Goal: Task Accomplishment & Management: Use online tool/utility

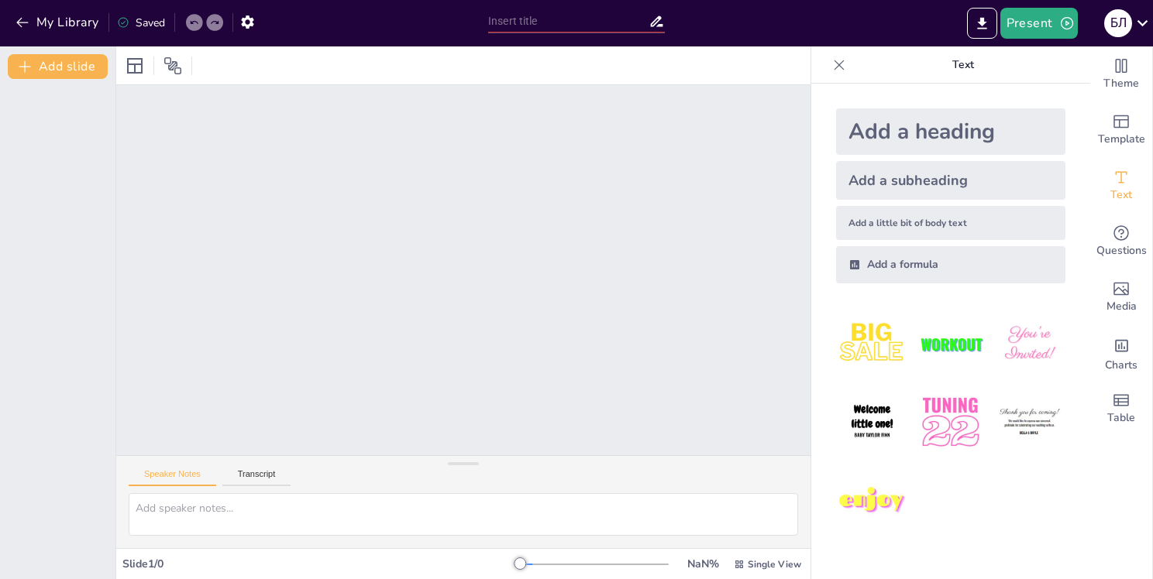
click at [940, 133] on div "Add a heading" at bounding box center [950, 131] width 229 height 46
click at [878, 175] on div "Add a subheading" at bounding box center [950, 180] width 229 height 39
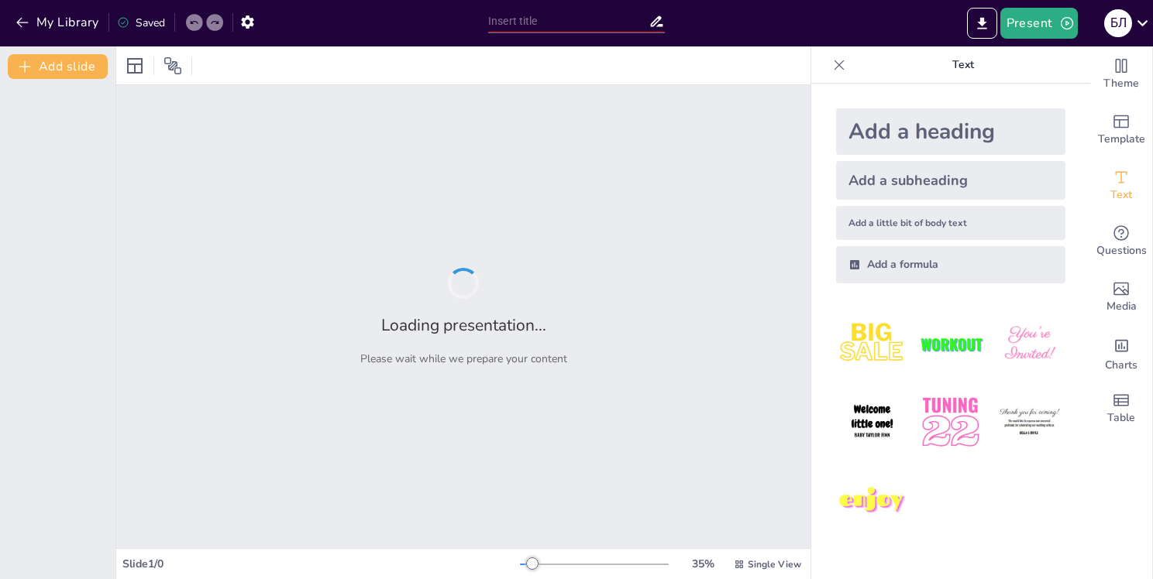
click at [895, 148] on div "Add a heading" at bounding box center [950, 131] width 229 height 46
click at [886, 164] on div "Add a subheading" at bounding box center [950, 180] width 229 height 39
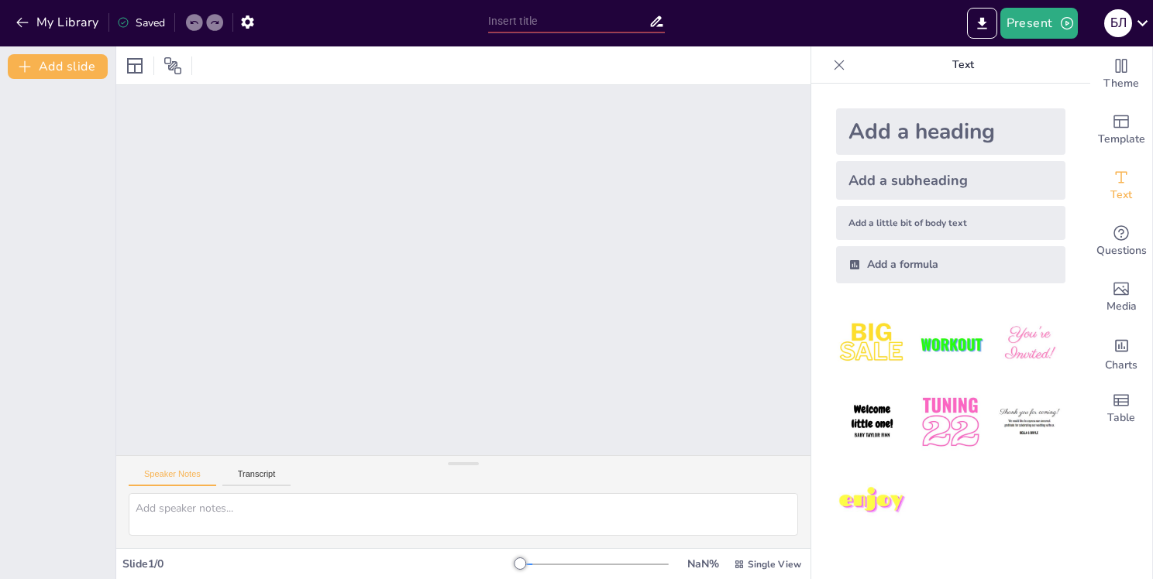
click at [890, 143] on div "Add a heading" at bounding box center [950, 131] width 229 height 46
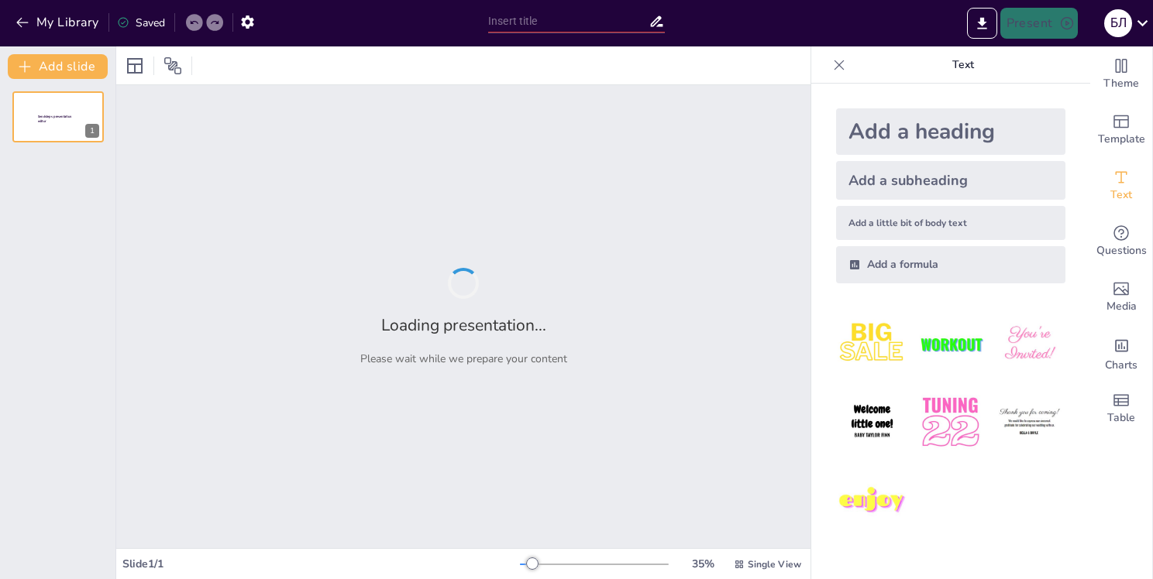
click at [890, 143] on div "Add a heading" at bounding box center [950, 131] width 229 height 46
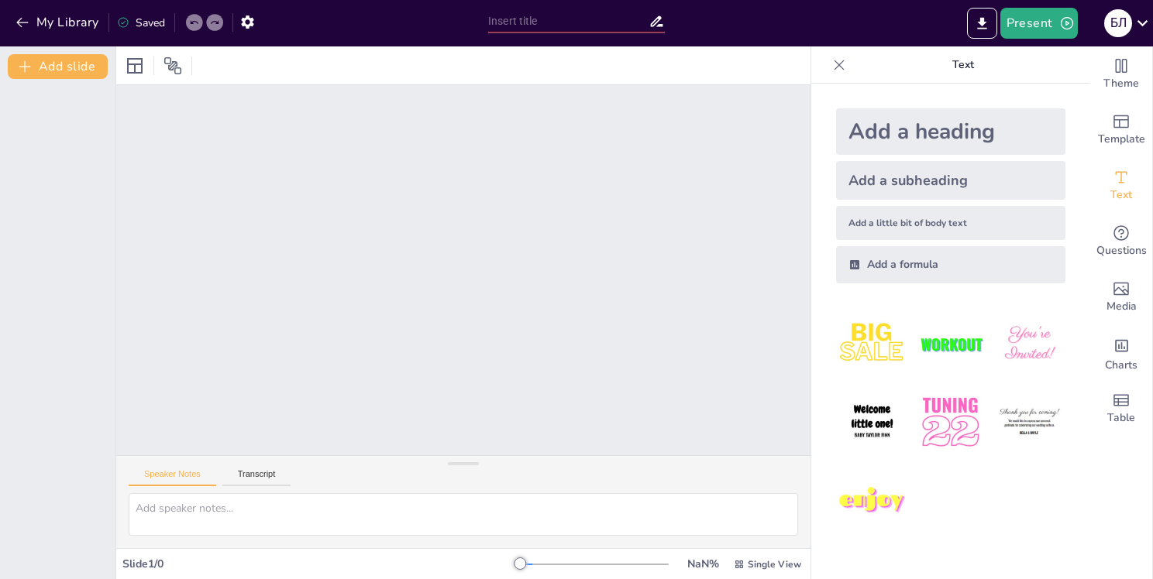
click at [890, 143] on div "Add a heading" at bounding box center [950, 131] width 229 height 46
drag, startPoint x: 1152, startPoint y: 135, endPoint x: 1152, endPoint y: 172, distance: 37.2
click at [1152, 172] on div "Theme Template Text Questions Media Charts Table" at bounding box center [1121, 312] width 63 height 533
click at [993, 420] on img at bounding box center [1029, 423] width 72 height 72
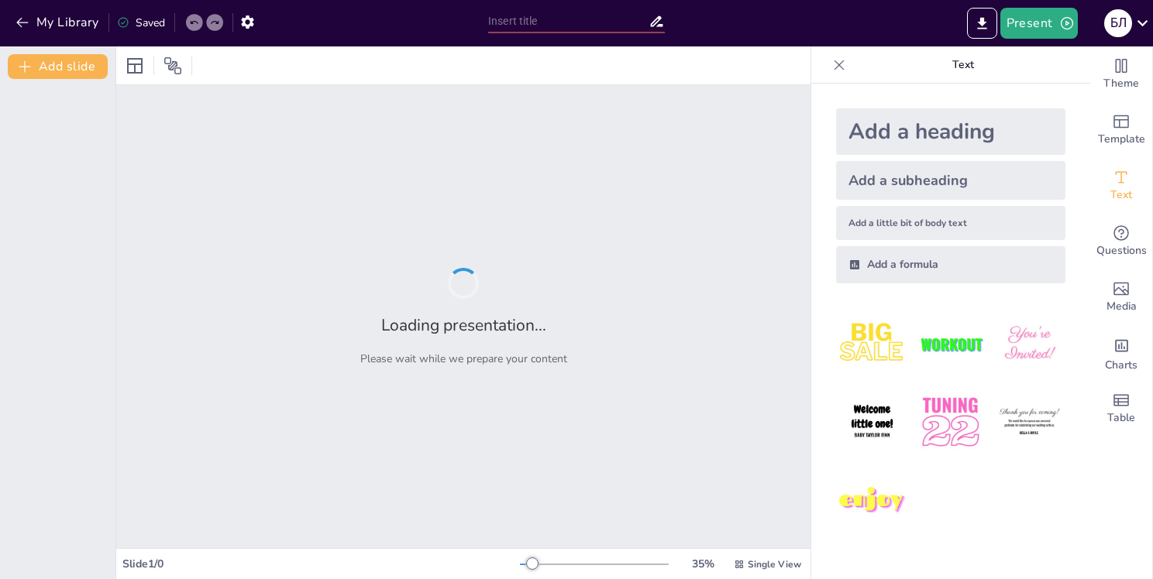
click at [1008, 418] on img at bounding box center [1029, 423] width 72 height 72
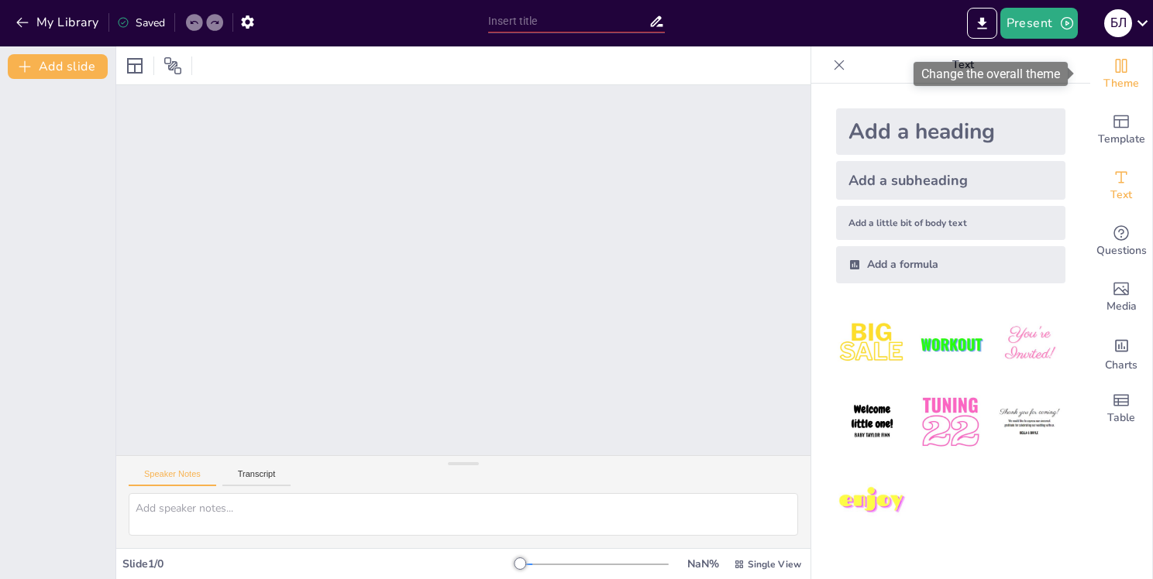
click at [1112, 74] on icon "Change the overall theme" at bounding box center [1121, 66] width 19 height 19
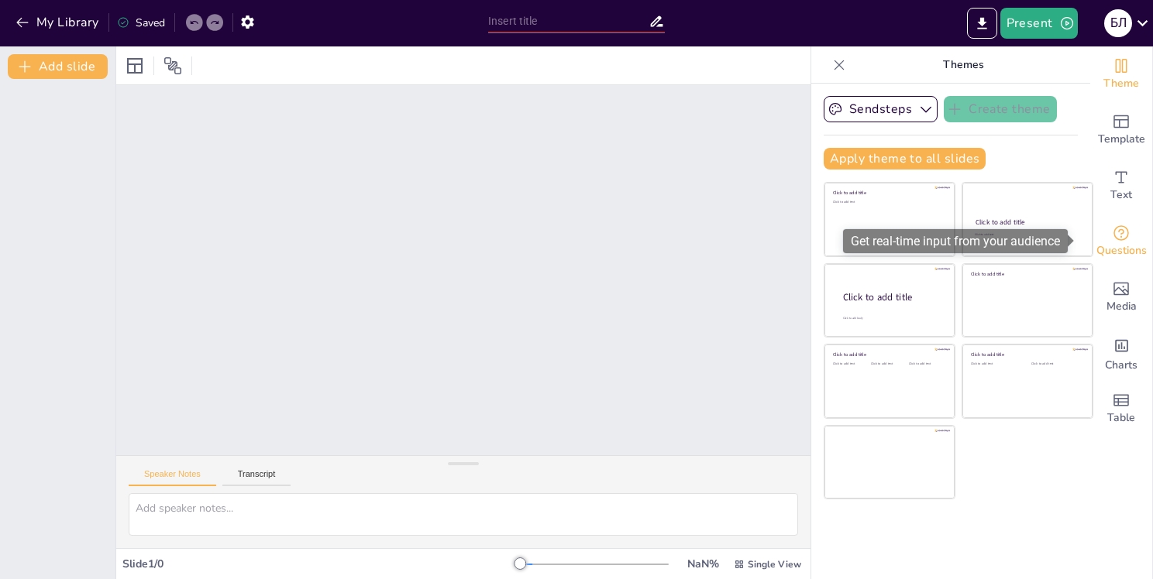
click at [1112, 228] on icon "Get real-time input from your audience" at bounding box center [1121, 233] width 19 height 19
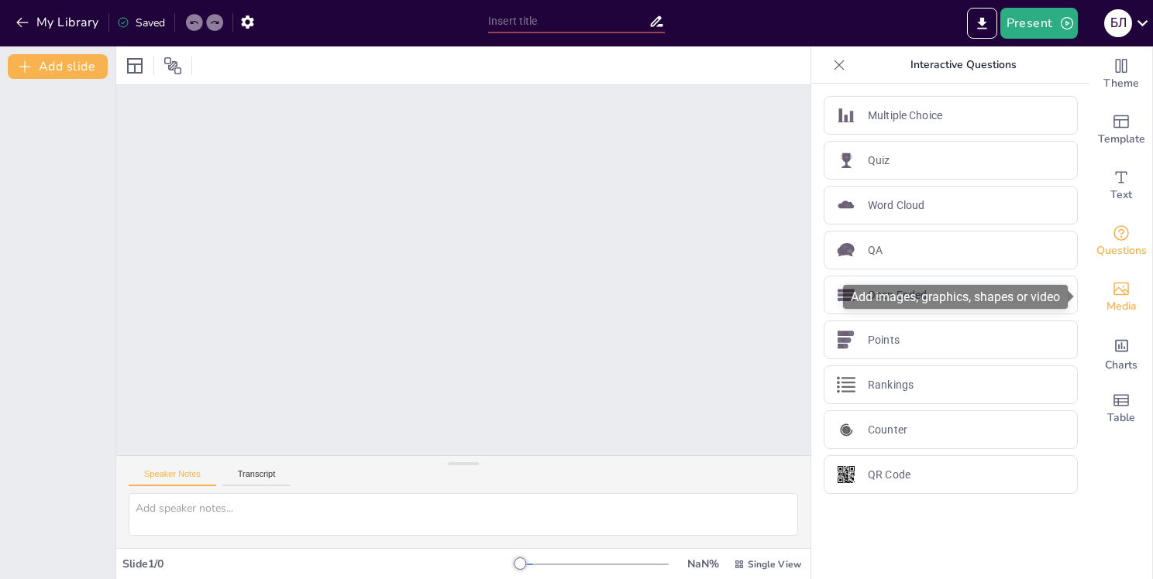
click at [1106, 301] on span "Media" at bounding box center [1121, 306] width 30 height 17
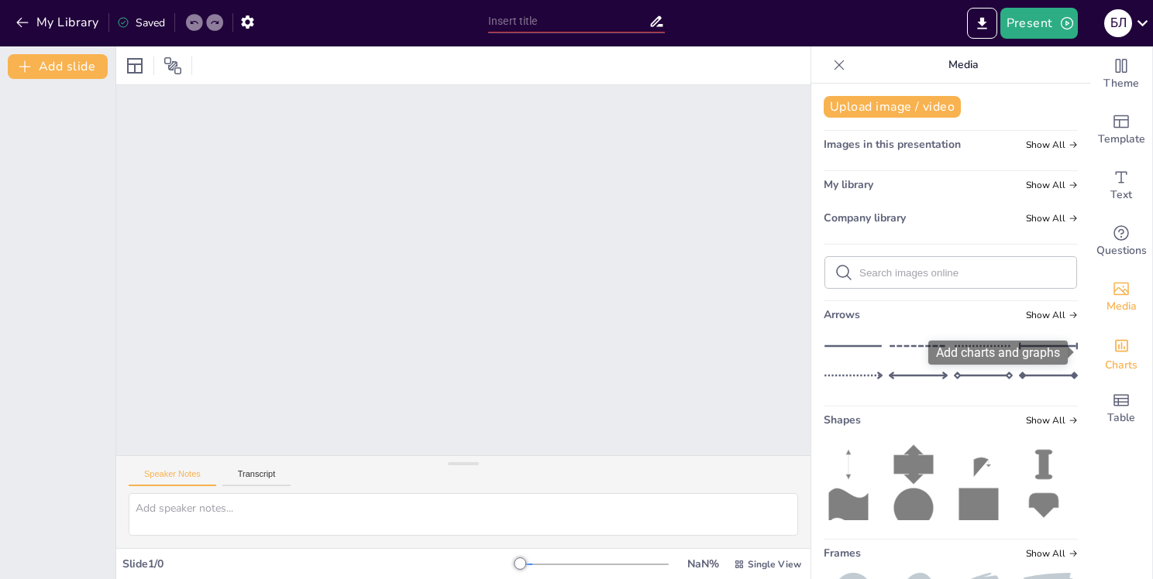
click at [1091, 357] on div "Charts" at bounding box center [1121, 353] width 62 height 56
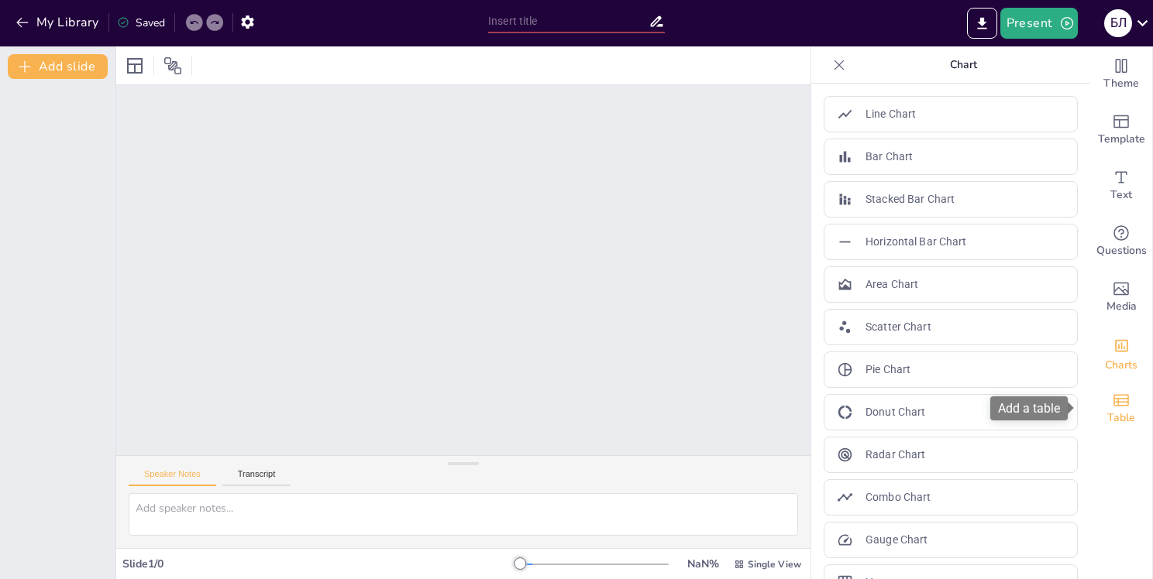
click at [1096, 400] on div "Table" at bounding box center [1121, 409] width 62 height 56
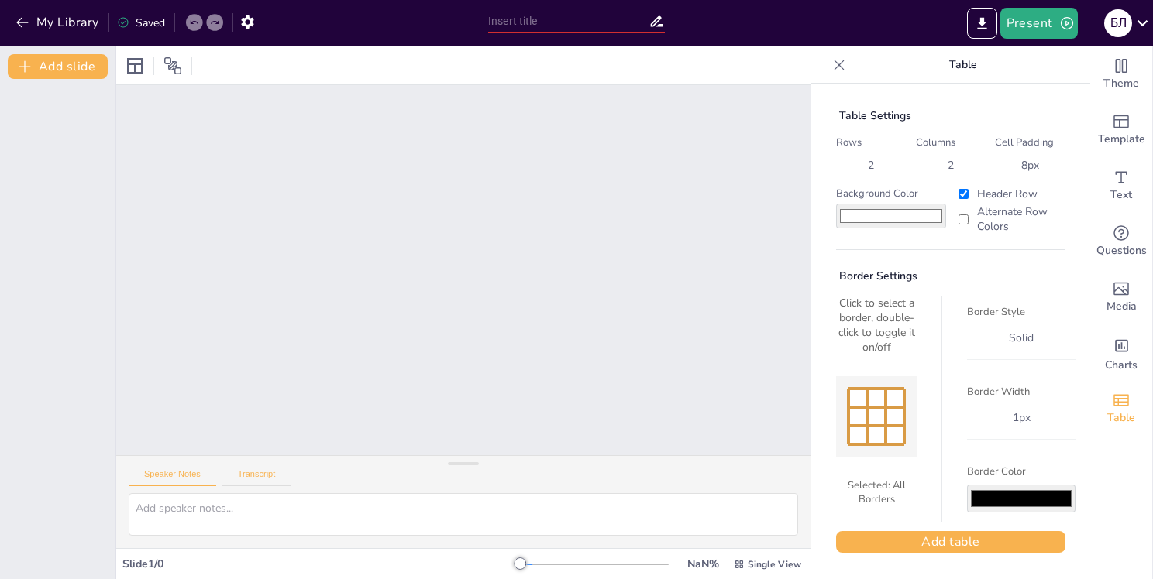
click at [262, 476] on button "Transcript" at bounding box center [256, 477] width 69 height 17
click at [201, 473] on button "Speaker Notes" at bounding box center [173, 477] width 88 height 17
click at [134, 567] on div "Slide 1 / 0" at bounding box center [320, 564] width 397 height 15
click at [90, 62] on button "Add slide" at bounding box center [58, 66] width 100 height 25
click at [90, 61] on button "Add slide" at bounding box center [58, 66] width 100 height 25
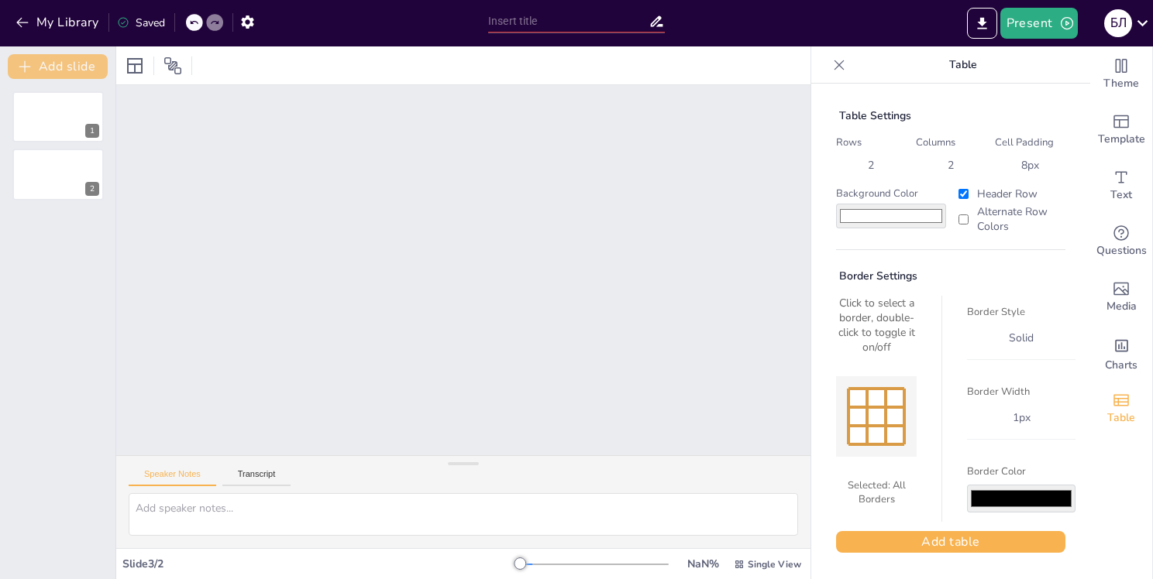
click at [90, 61] on button "Add slide" at bounding box center [58, 66] width 100 height 25
click at [80, 87] on div "1 2 3" at bounding box center [57, 329] width 115 height 500
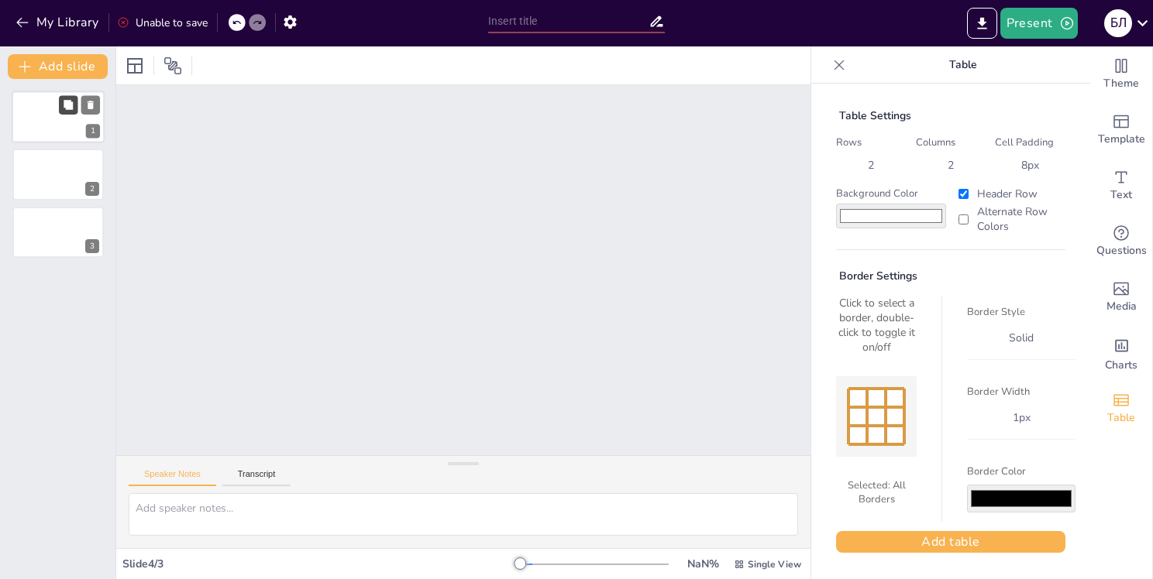
click at [76, 100] on button at bounding box center [68, 104] width 19 height 19
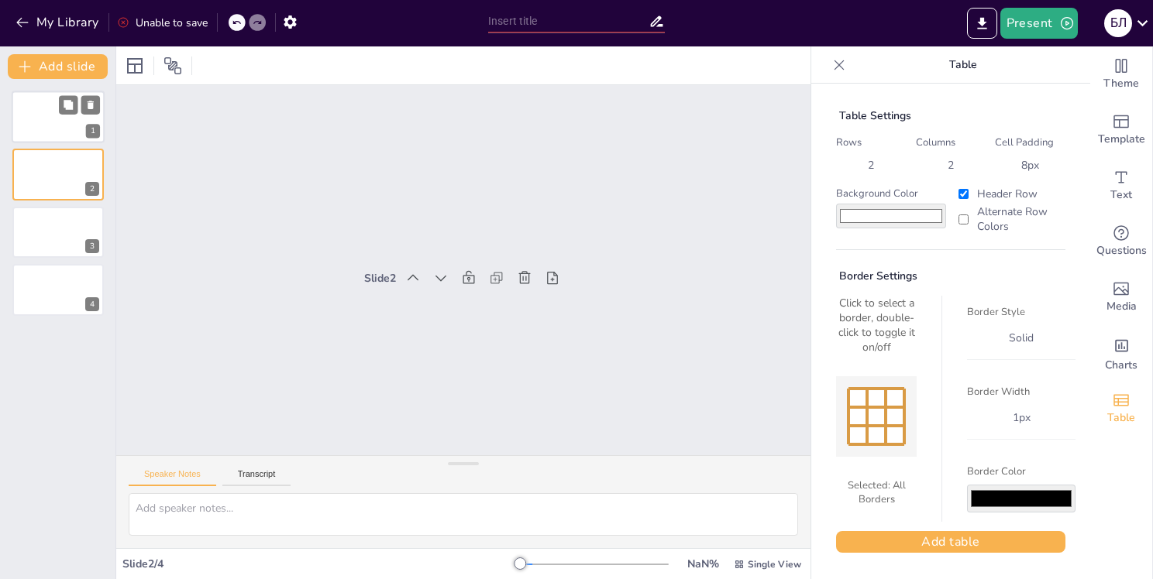
click at [45, 125] on div "1" at bounding box center [58, 117] width 93 height 53
